Goal: Task Accomplishment & Management: Use online tool/utility

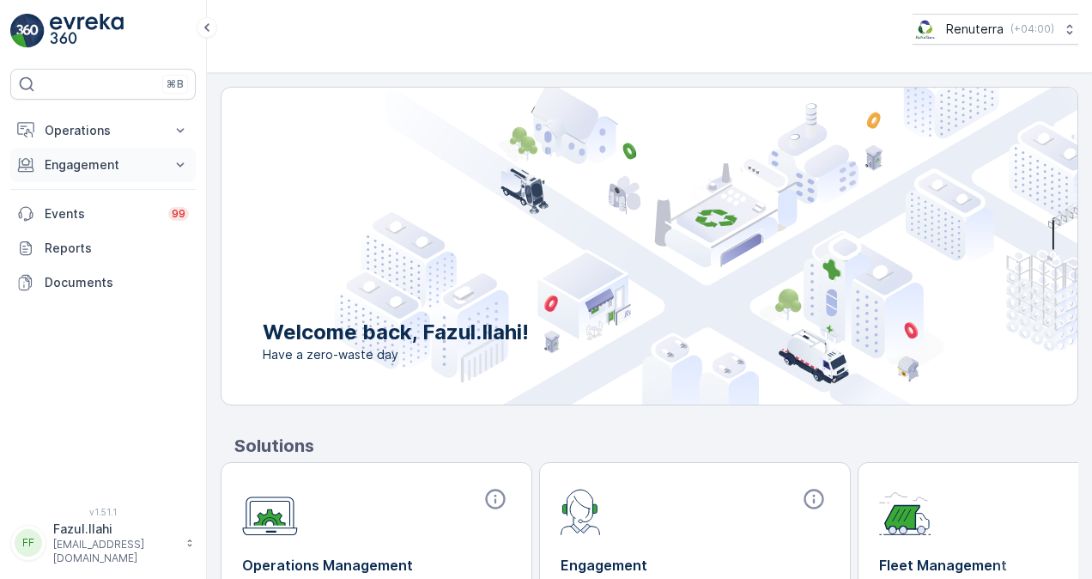
click at [163, 155] on button "Engagement" at bounding box center [102, 165] width 185 height 34
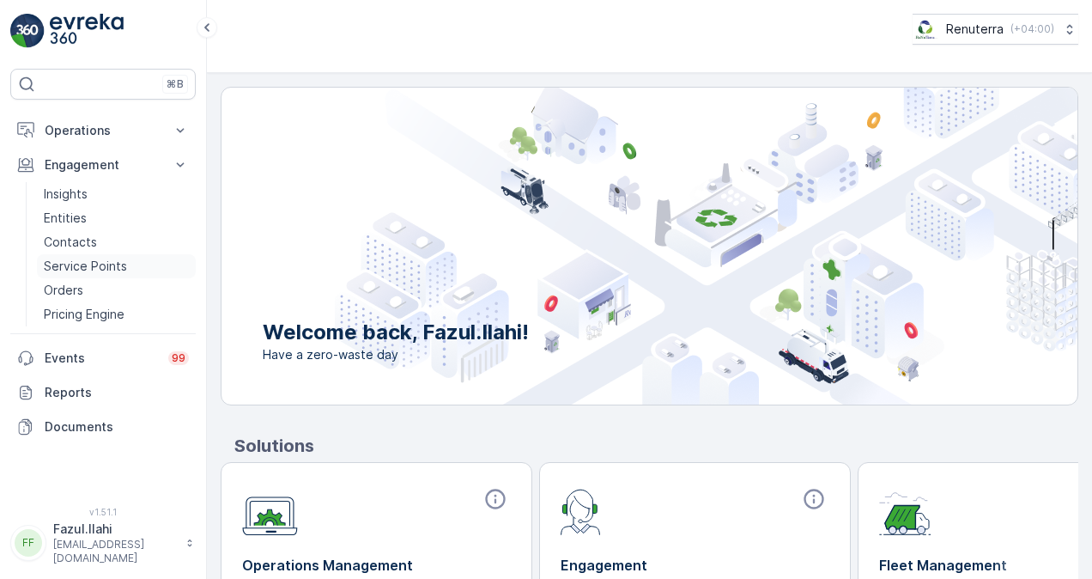
click at [118, 261] on p "Service Points" at bounding box center [85, 266] width 83 height 17
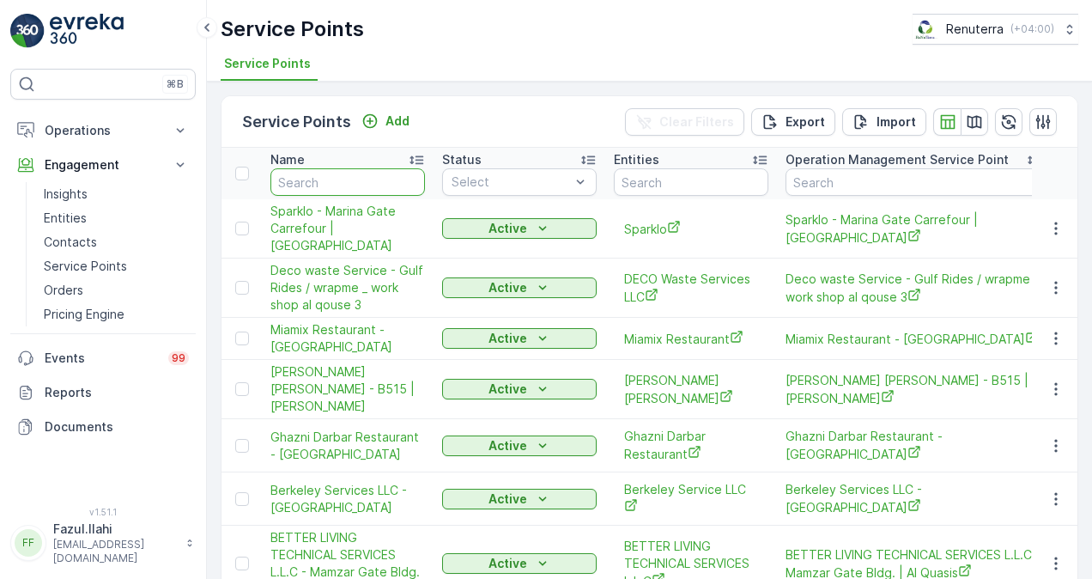
click at [315, 182] on input "text" at bounding box center [347, 181] width 155 height 27
type input "e"
click at [338, 173] on input "e" at bounding box center [347, 181] width 155 height 27
type input "em"
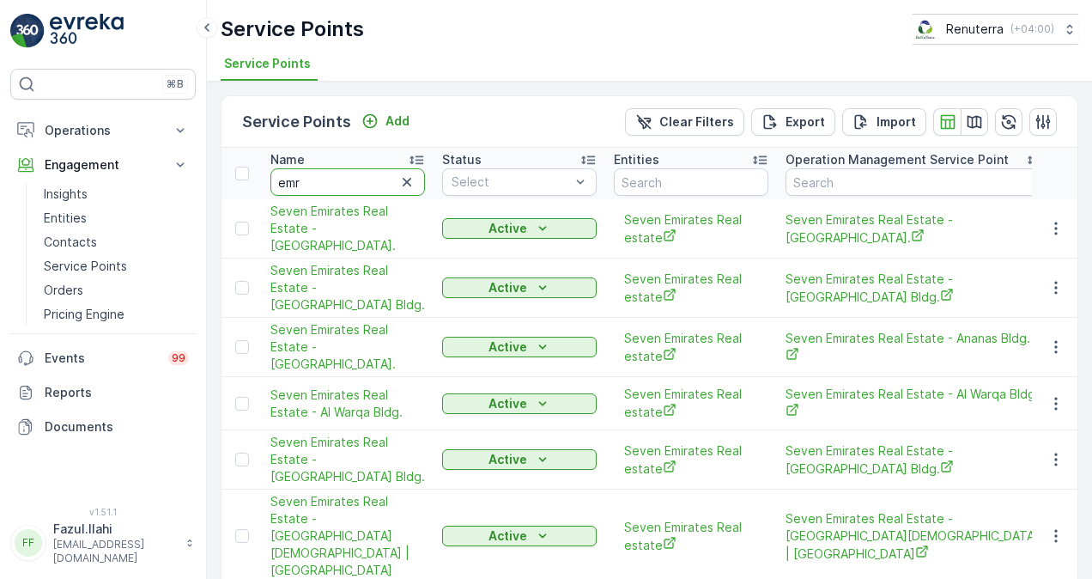
type input "emri"
click at [336, 187] on input "emri" at bounding box center [347, 181] width 155 height 27
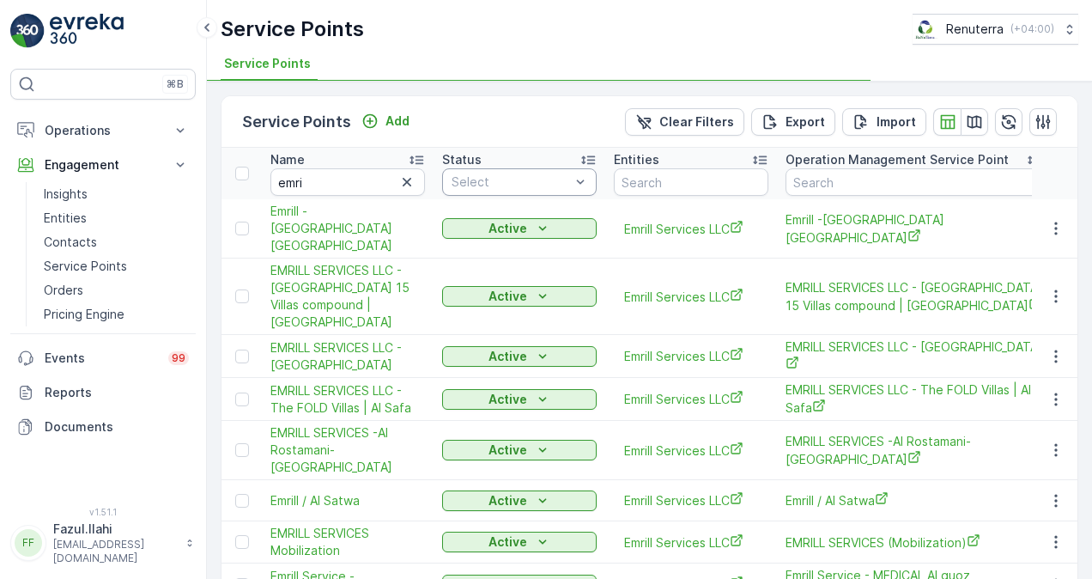
type input "emril"
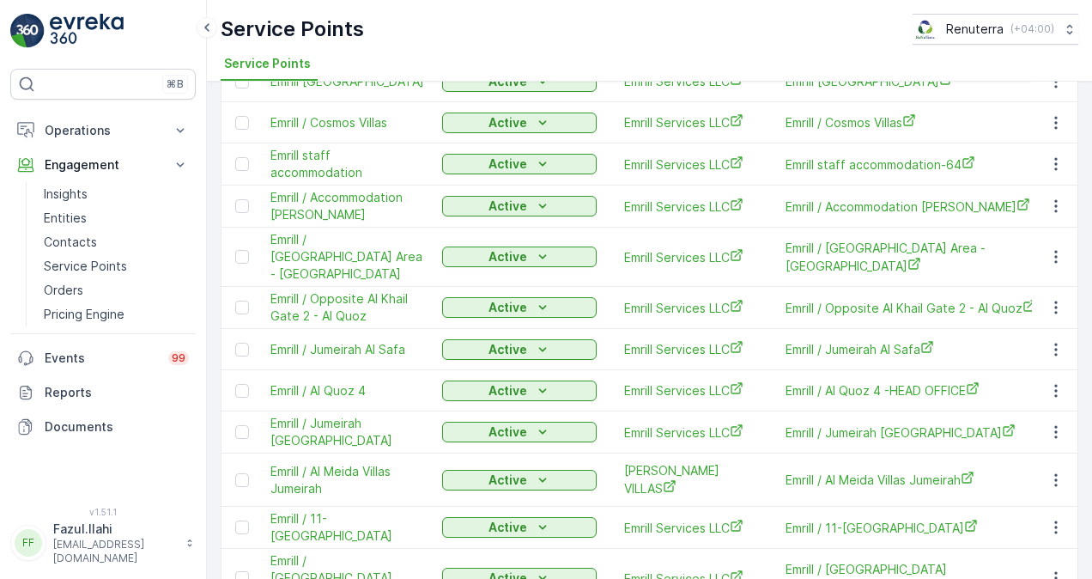
scroll to position [604, 0]
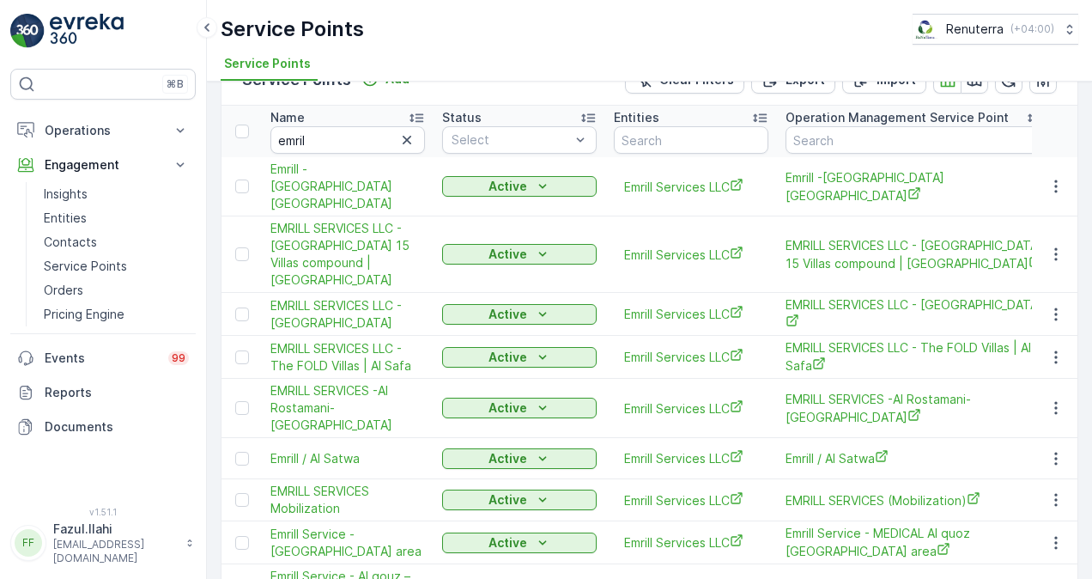
scroll to position [38, 0]
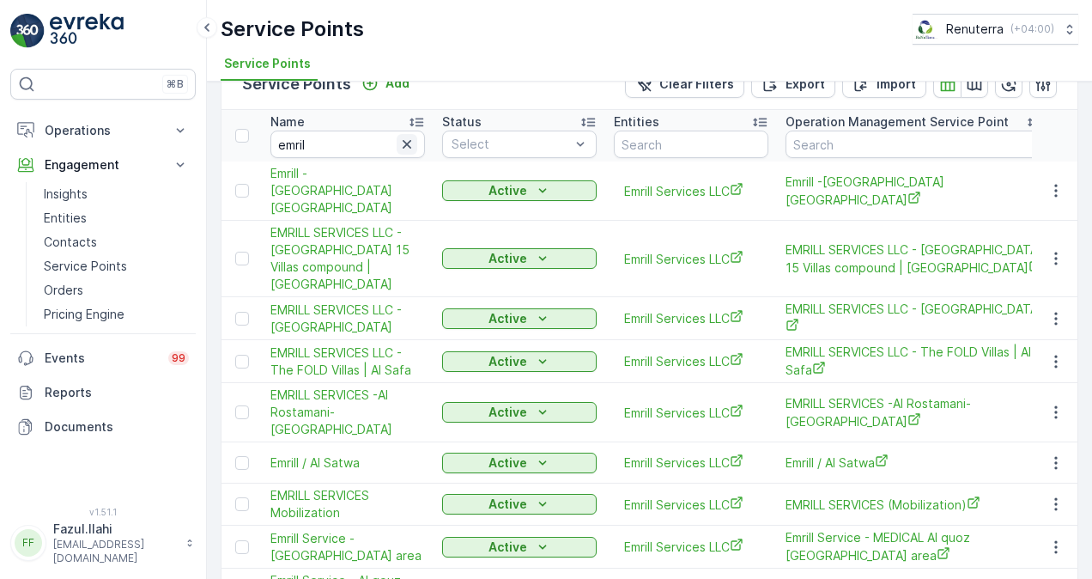
click at [403, 137] on icon "button" at bounding box center [406, 144] width 17 height 17
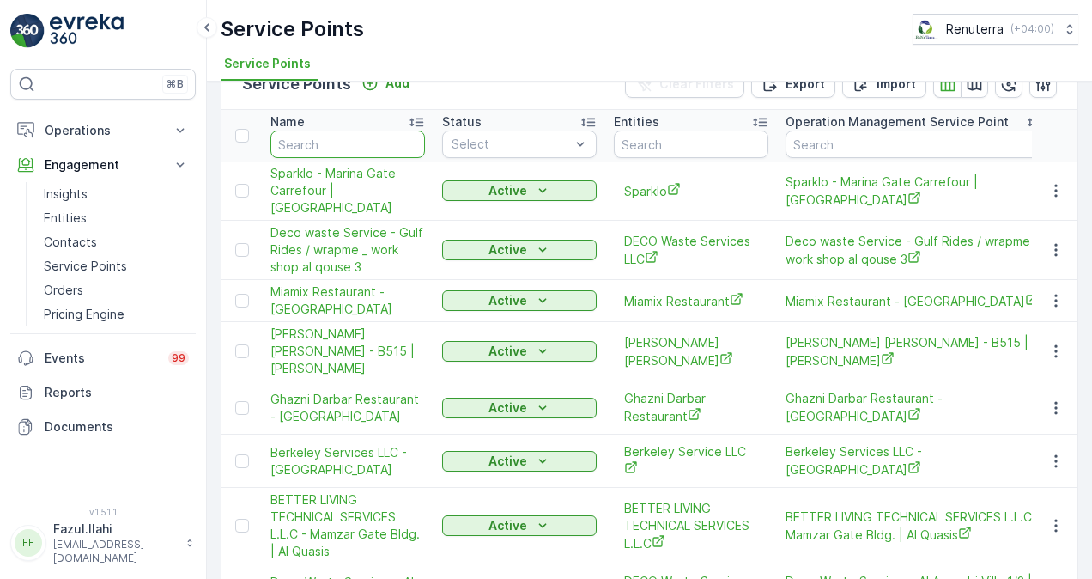
click at [403, 137] on input "text" at bounding box center [347, 143] width 155 height 27
type input "sbk"
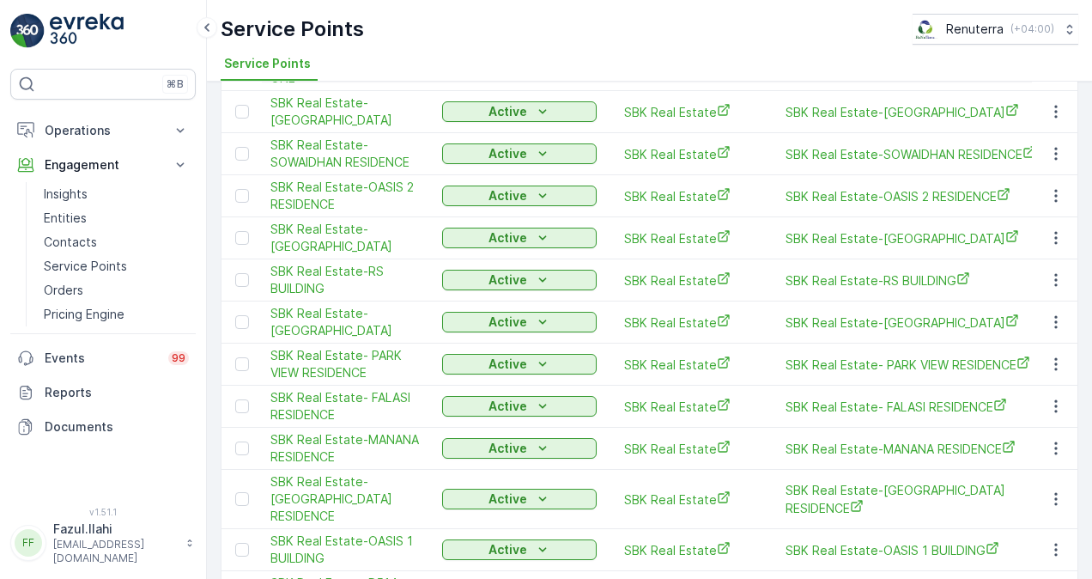
scroll to position [1205, 0]
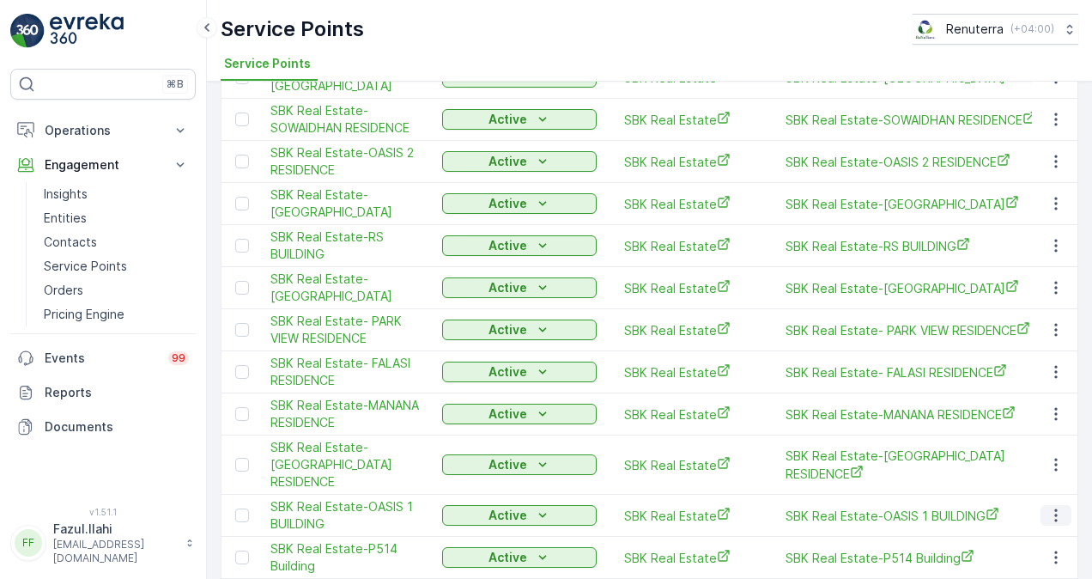
click at [1059, 507] on icon "button" at bounding box center [1055, 515] width 17 height 17
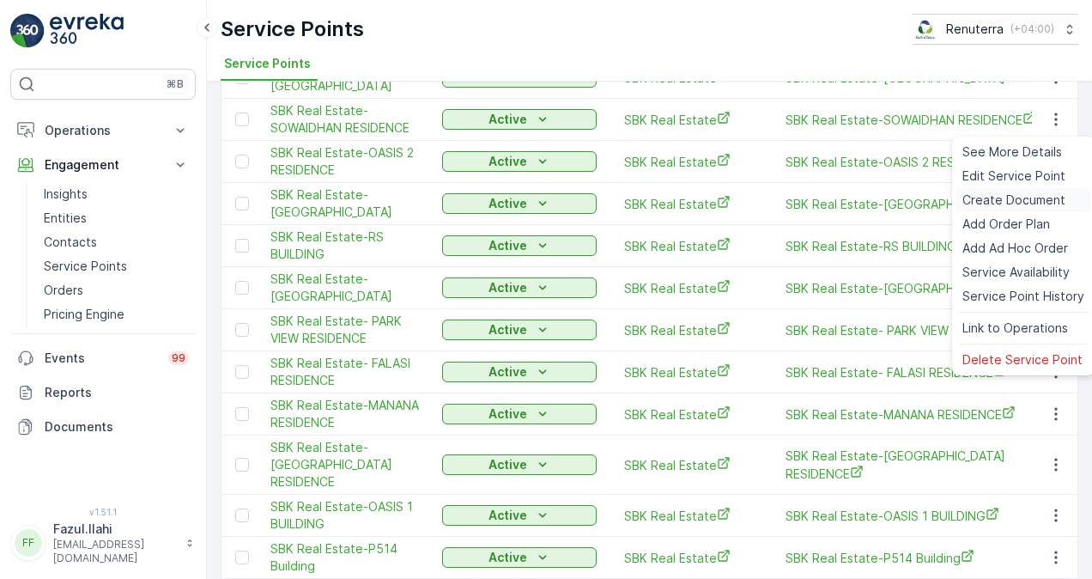
click at [1008, 199] on span "Create Document" at bounding box center [1013, 199] width 103 height 17
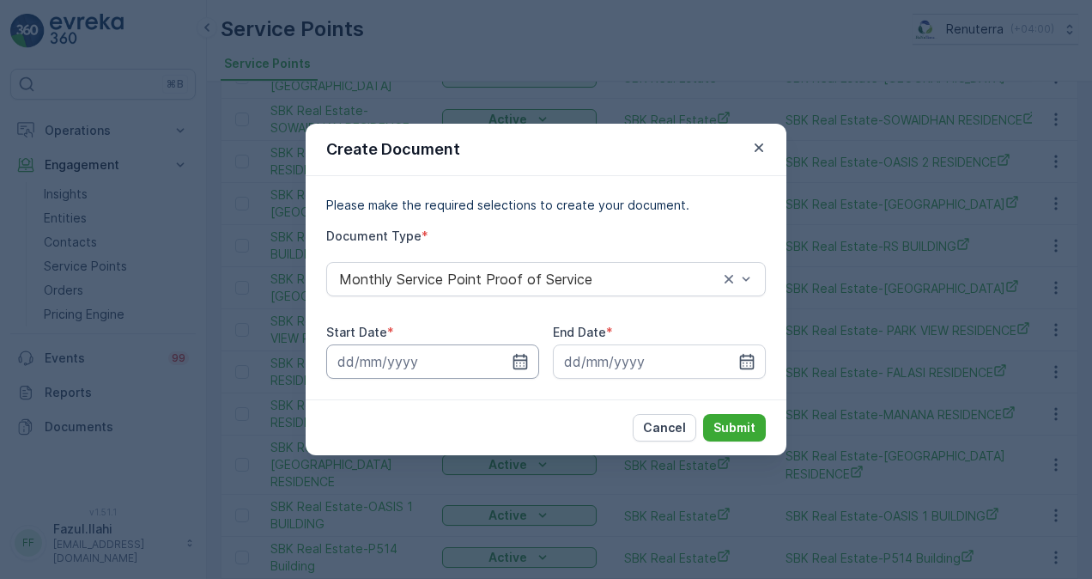
click at [523, 350] on input at bounding box center [432, 361] width 213 height 34
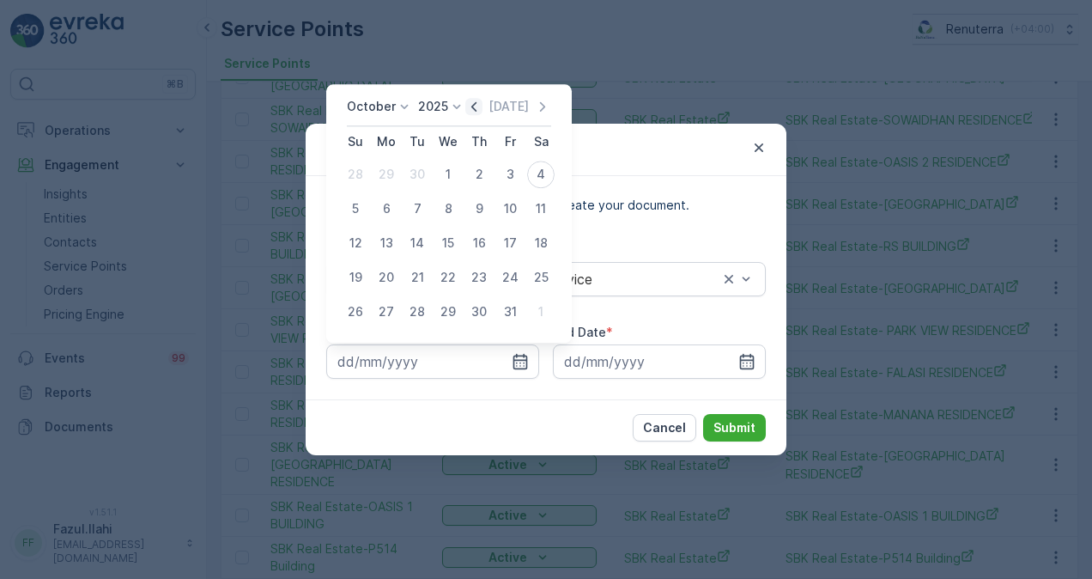
click at [470, 106] on icon "button" at bounding box center [473, 106] width 17 height 17
click at [390, 168] on div "1" at bounding box center [386, 174] width 27 height 27
type input "[DATE]"
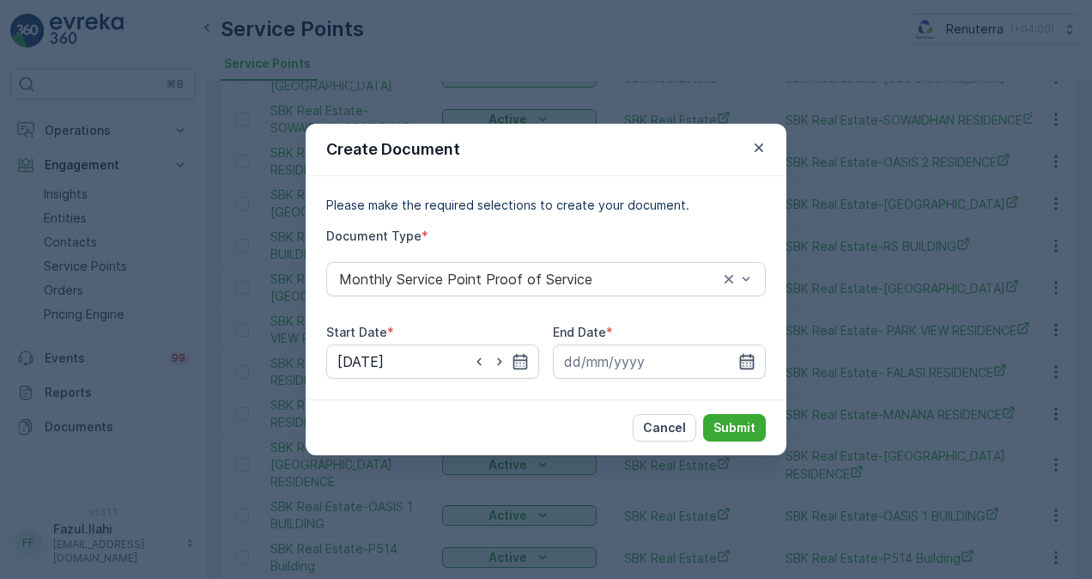
click at [747, 357] on icon "button" at bounding box center [746, 361] width 17 height 17
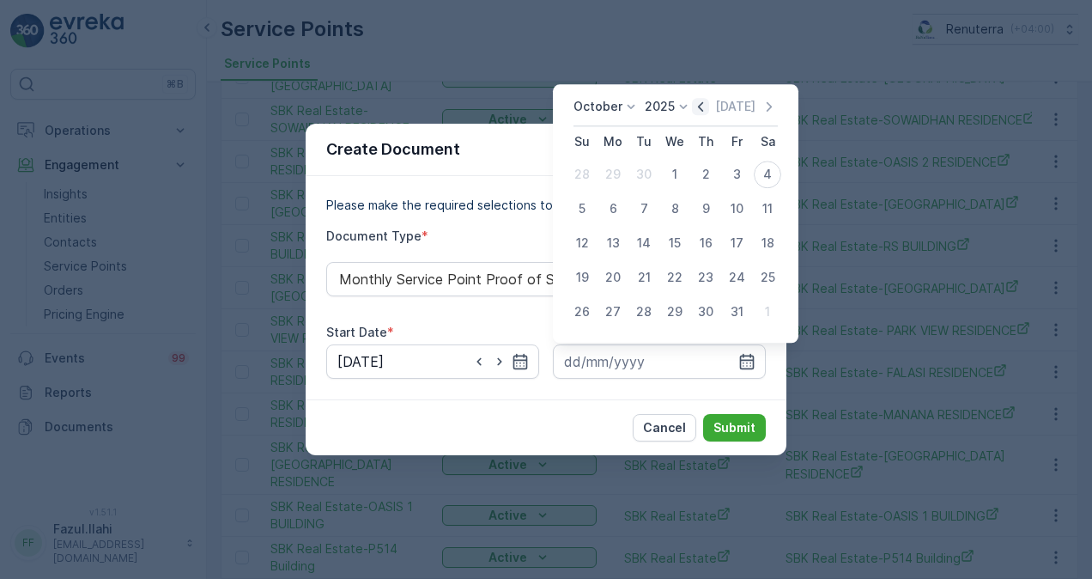
click at [700, 101] on icon "button" at bounding box center [700, 106] width 17 height 17
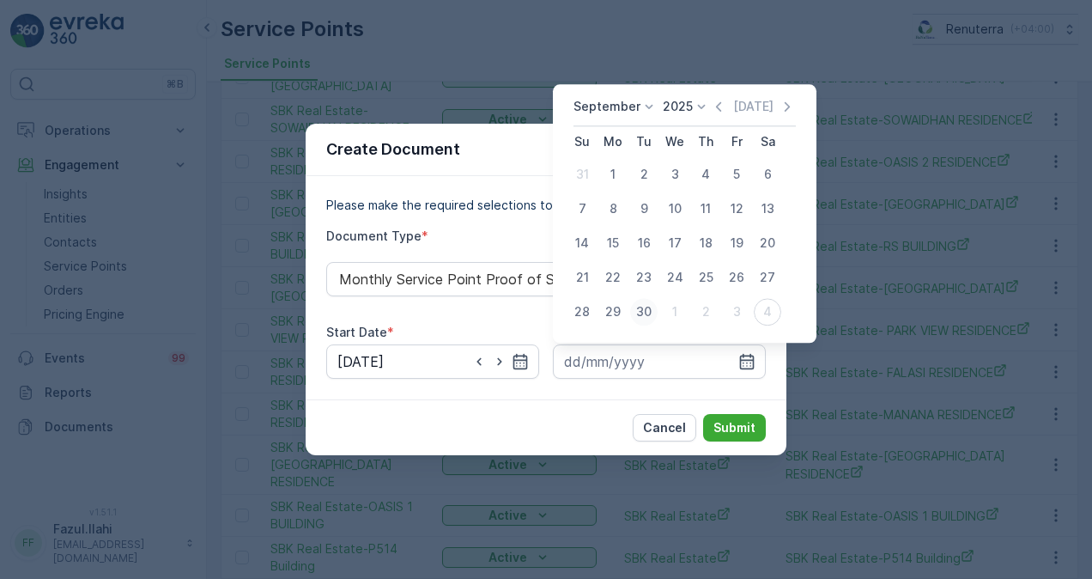
click at [651, 318] on div "30" at bounding box center [643, 311] width 27 height 27
type input "[DATE]"
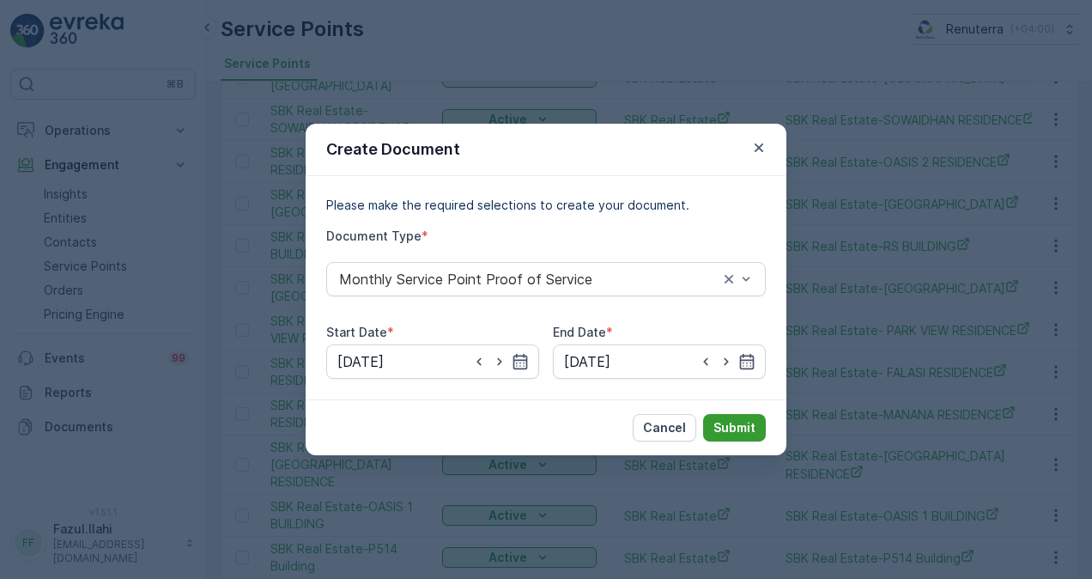
click at [728, 426] on p "Submit" at bounding box center [734, 427] width 42 height 17
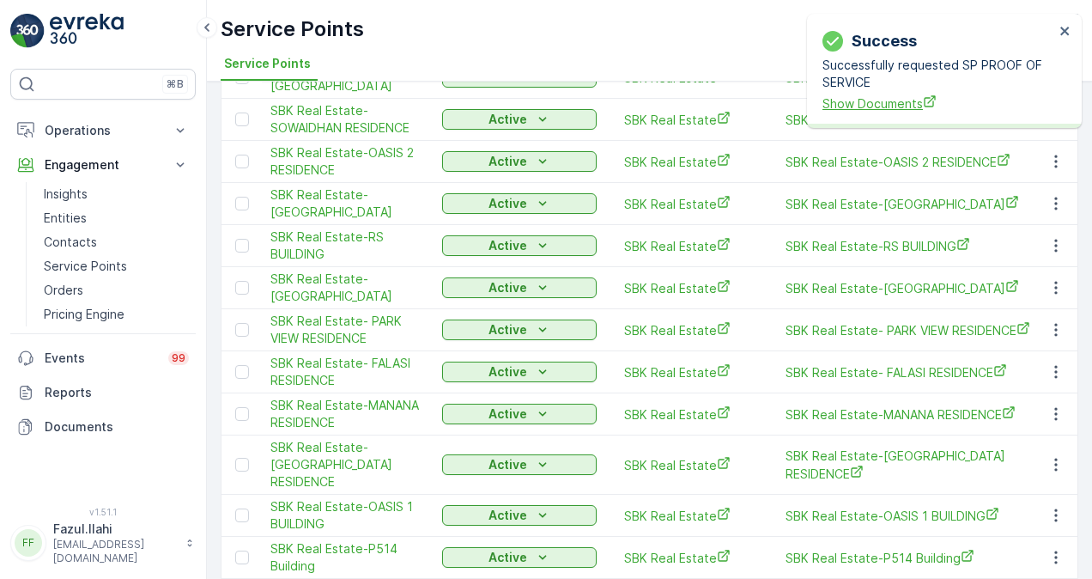
click at [887, 101] on span "Show Documents" at bounding box center [938, 103] width 232 height 18
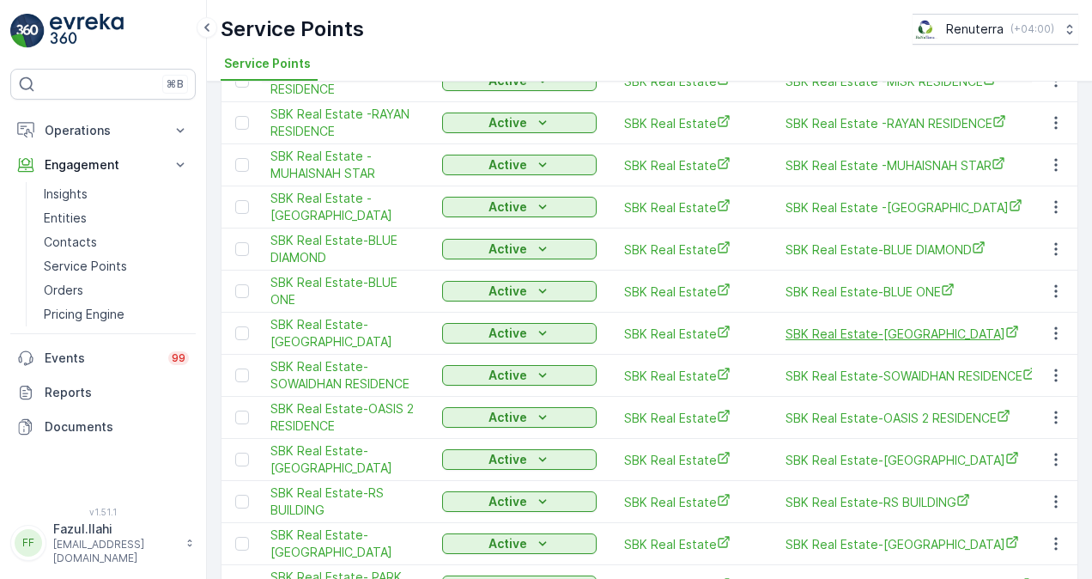
scroll to position [948, 0]
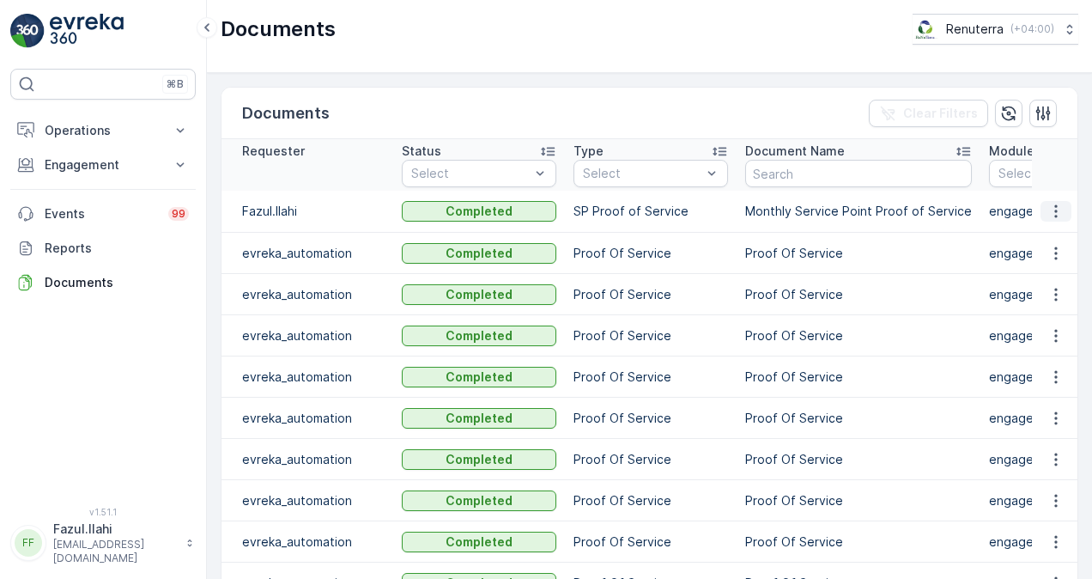
click at [1056, 206] on icon "button" at bounding box center [1055, 211] width 17 height 17
click at [1050, 228] on span "See Details" at bounding box center [1051, 236] width 66 height 17
